Goal: Information Seeking & Learning: Learn about a topic

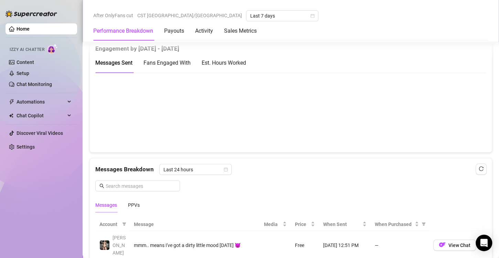
scroll to position [477, 0]
click at [223, 62] on div "Est. Hours Worked" at bounding box center [224, 63] width 44 height 9
